Goal: Find specific page/section: Find specific page/section

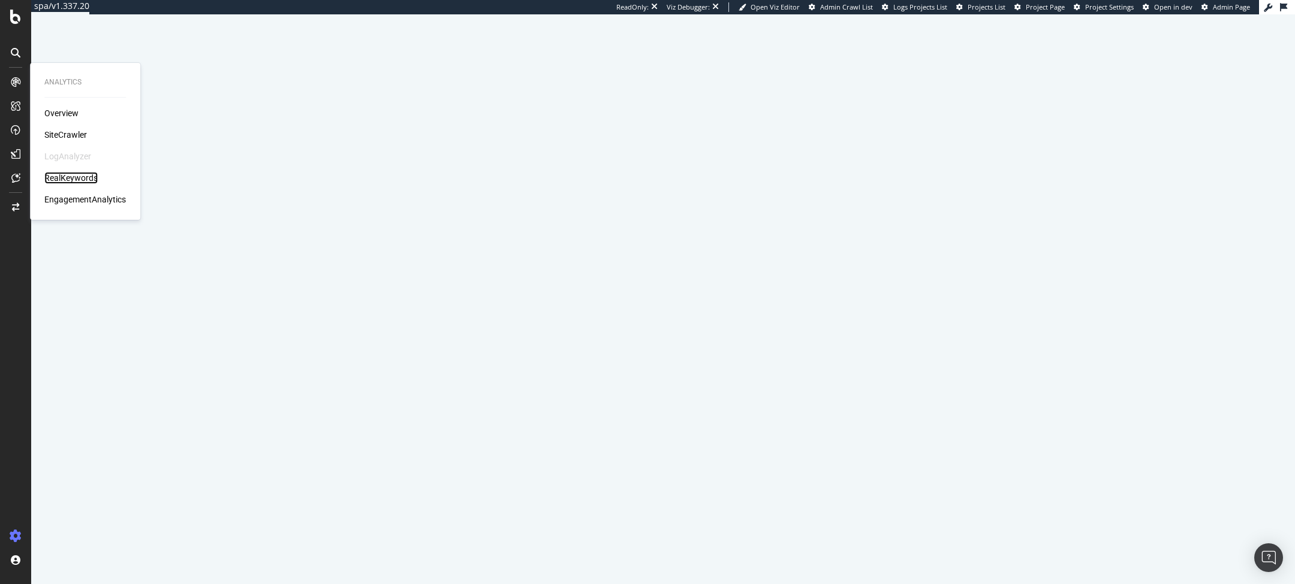
click at [56, 174] on div "RealKeywords" at bounding box center [70, 178] width 53 height 12
